Goal: Task Accomplishment & Management: Complete application form

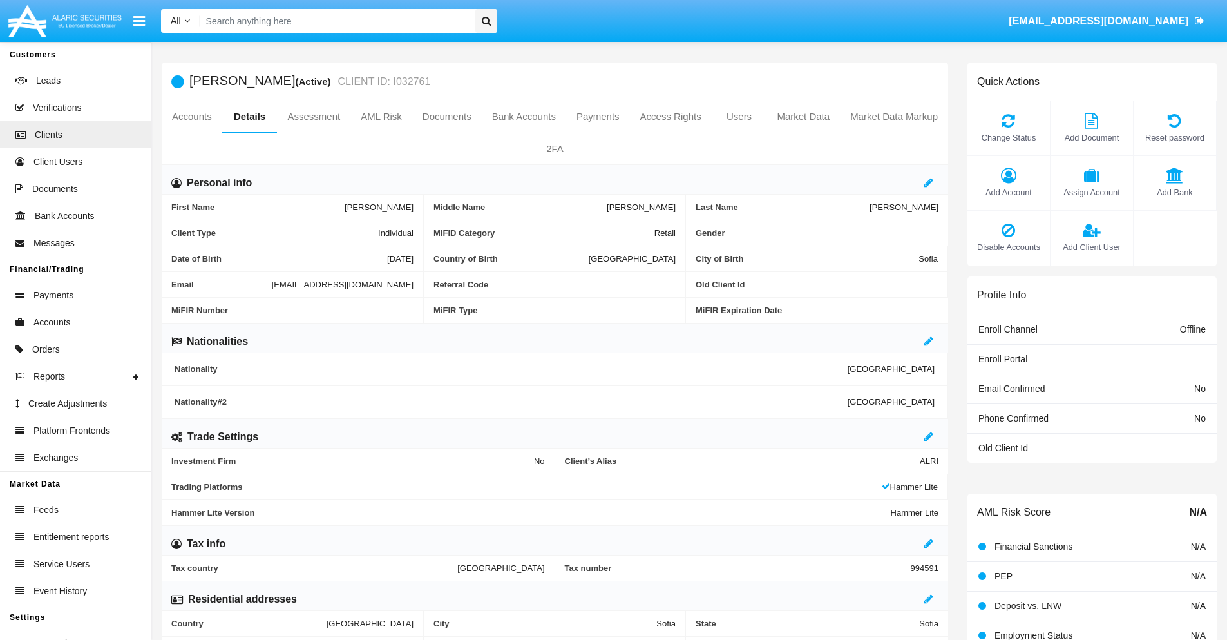
click at [1091, 247] on span "Add Client User" at bounding box center [1092, 247] width 70 height 12
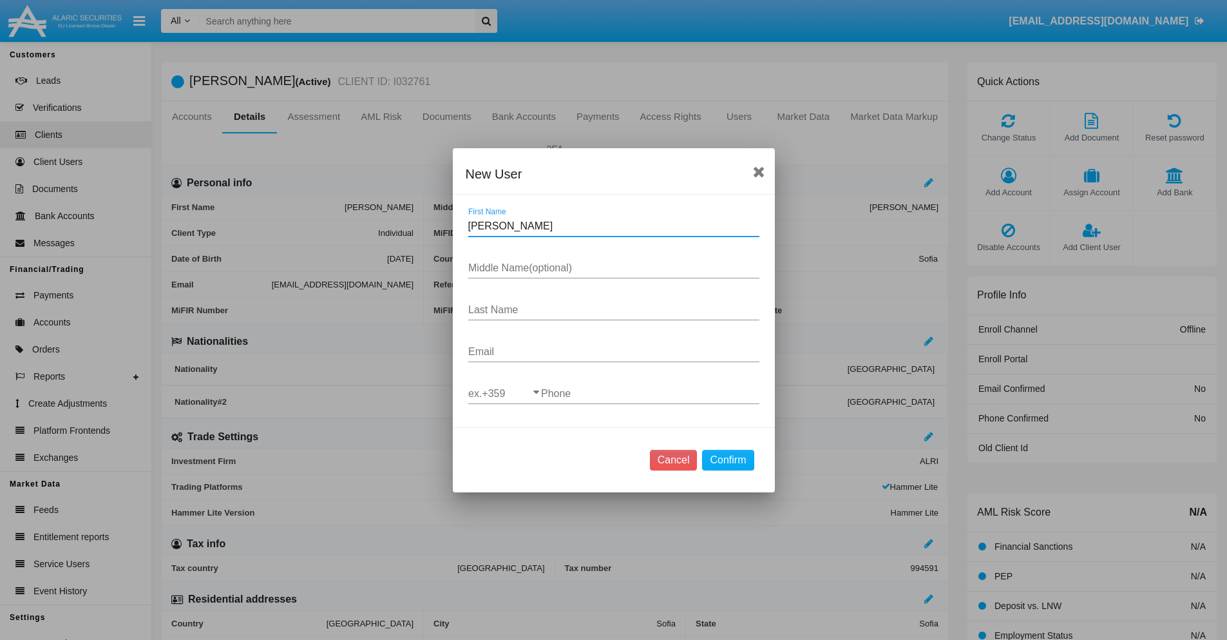
type input "Tomiko"
type input "Walton"
type input "Murazik"
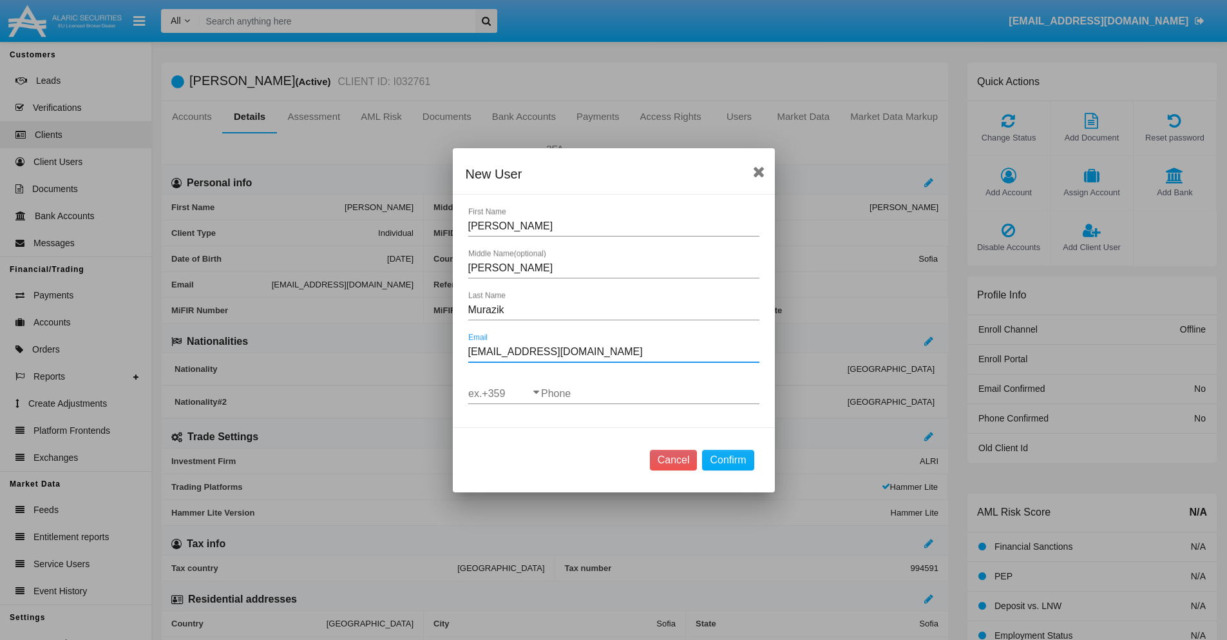
type input "uqs-tm@vrz3-0zgv.mil"
click at [504, 393] on input "ex.+359" at bounding box center [504, 394] width 73 height 12
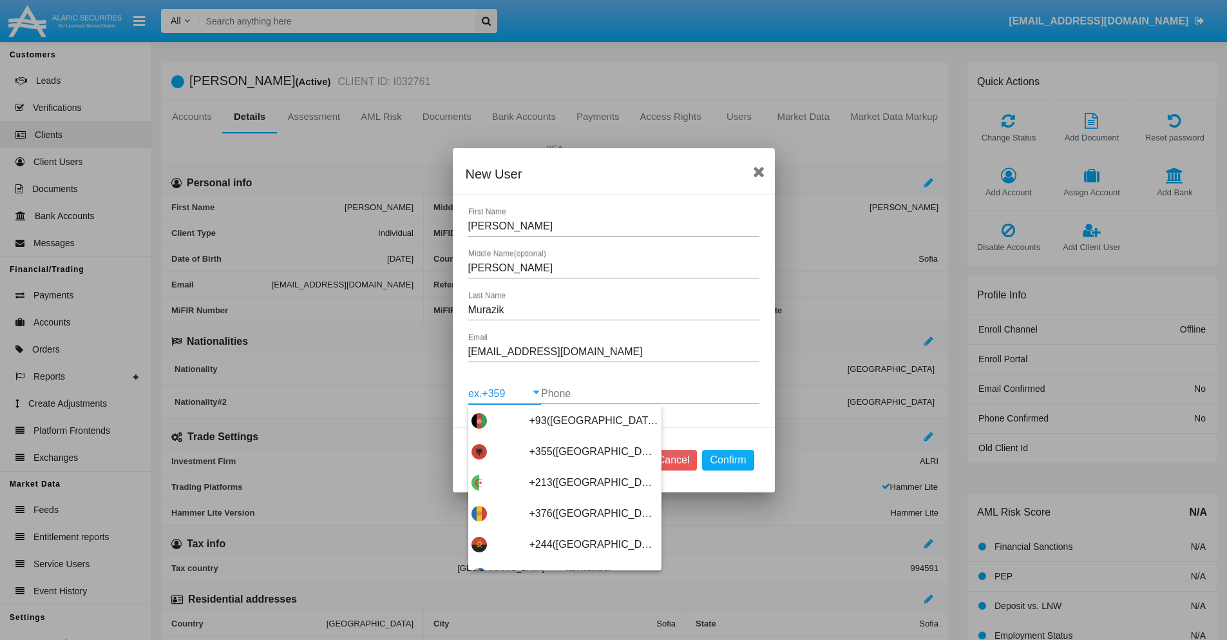
scroll to position [6853, 0]
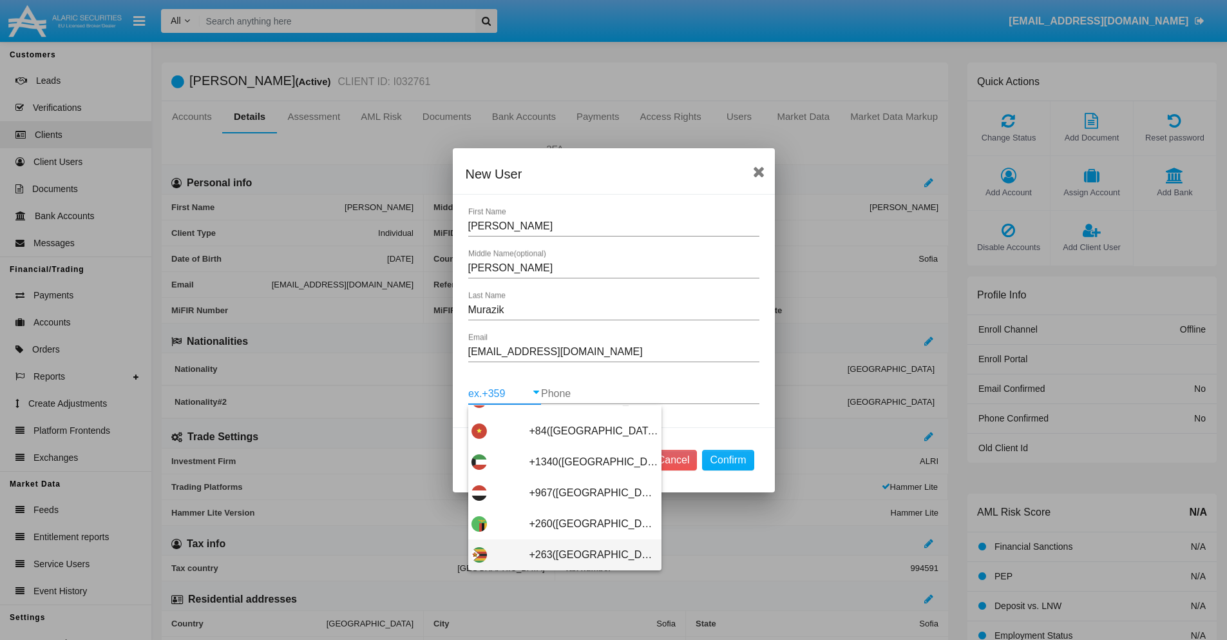
click at [560, 554] on span "+263(Zimbabwe)" at bounding box center [593, 554] width 129 height 31
type input "+263(Zimbabwe)"
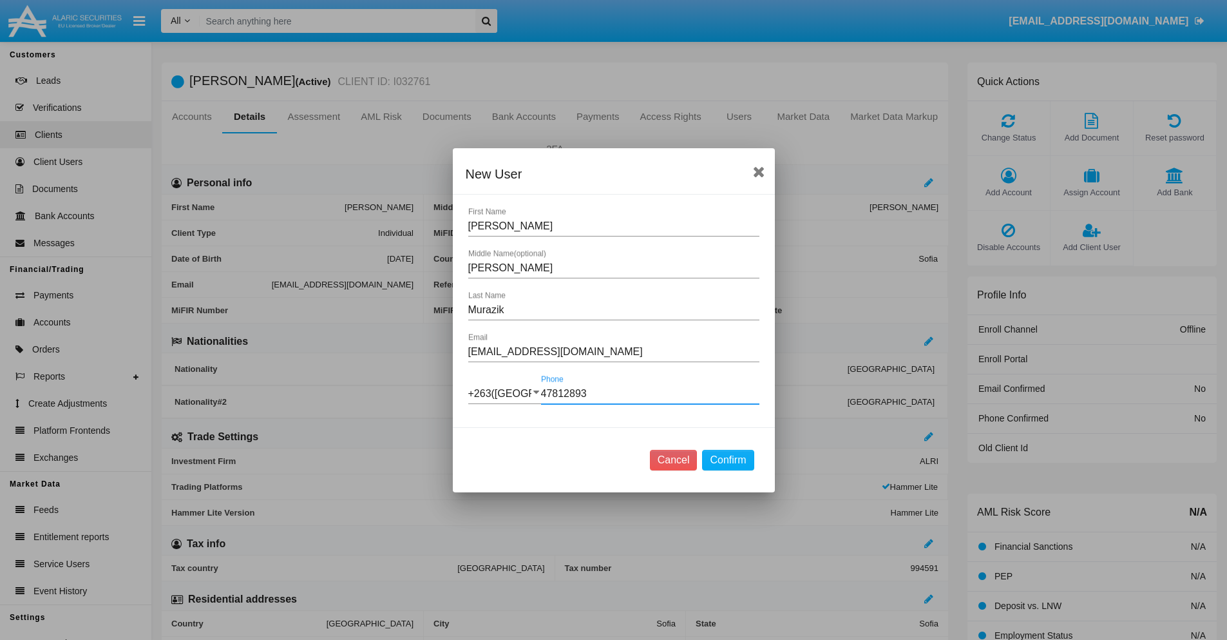
type input "478128934"
click at [728, 459] on button "Confirm" at bounding box center [728, 460] width 52 height 21
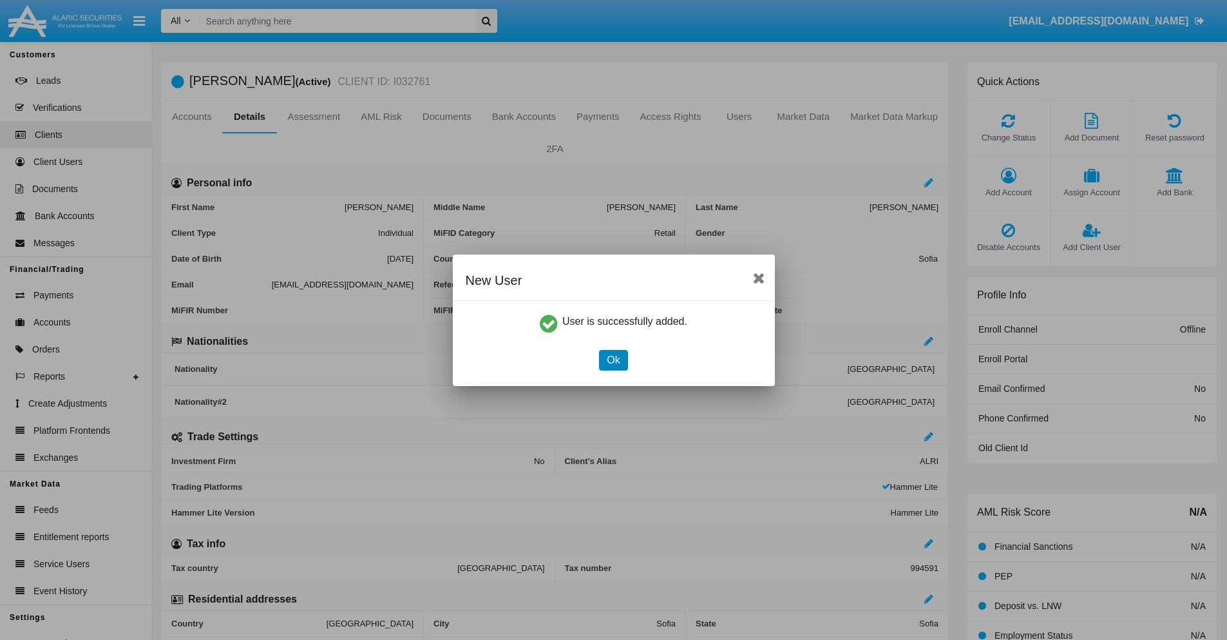
click at [613, 359] on button "Ok" at bounding box center [613, 360] width 28 height 21
